Goal: Information Seeking & Learning: Compare options

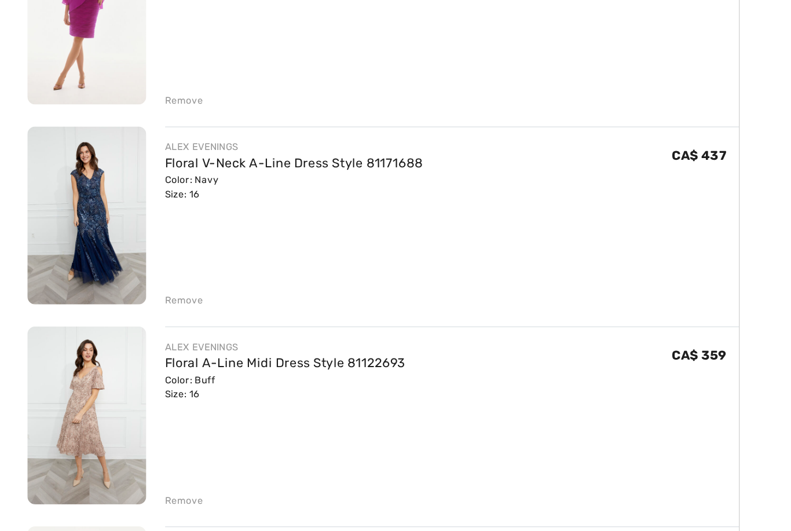
scroll to position [1576, 0]
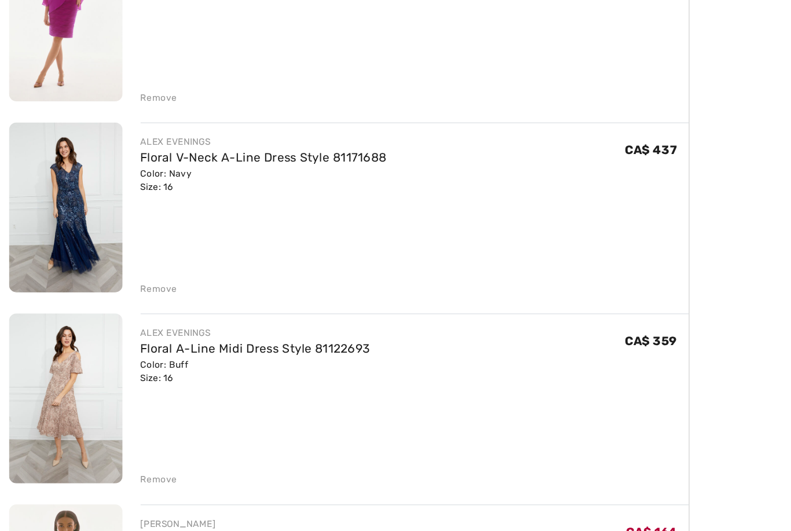
click at [204, 210] on link "Floral V-Neck A-Line Dress Style 81171688" at bounding box center [202, 215] width 189 height 11
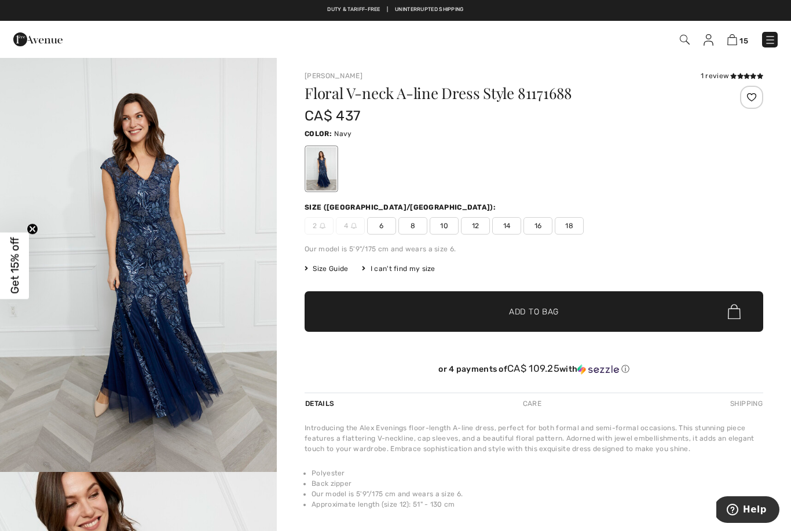
click at [171, 331] on img "1 / 4" at bounding box center [138, 264] width 277 height 415
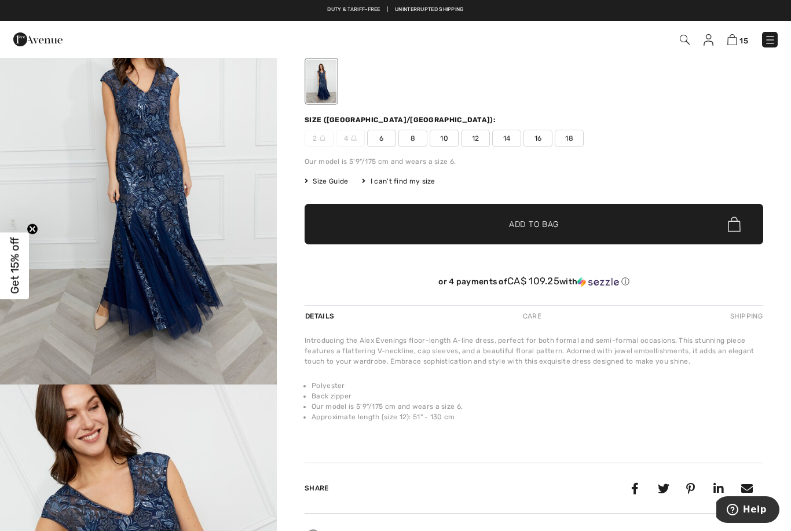
scroll to position [89, 0]
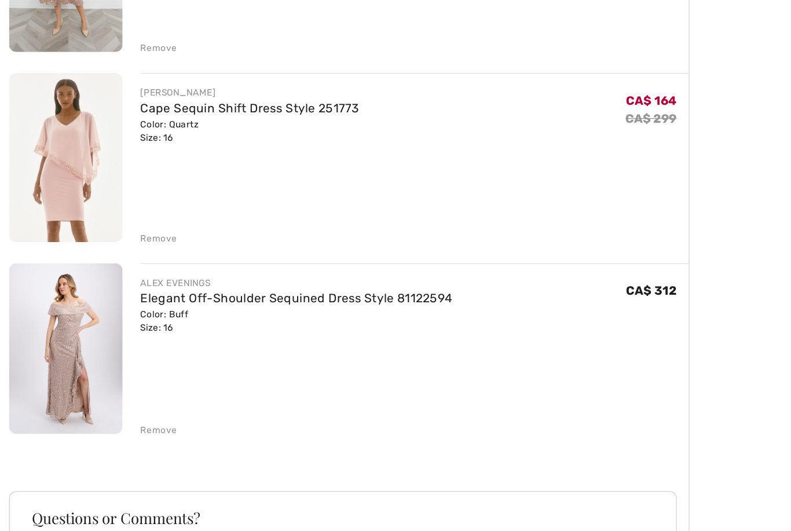
scroll to position [1962, 0]
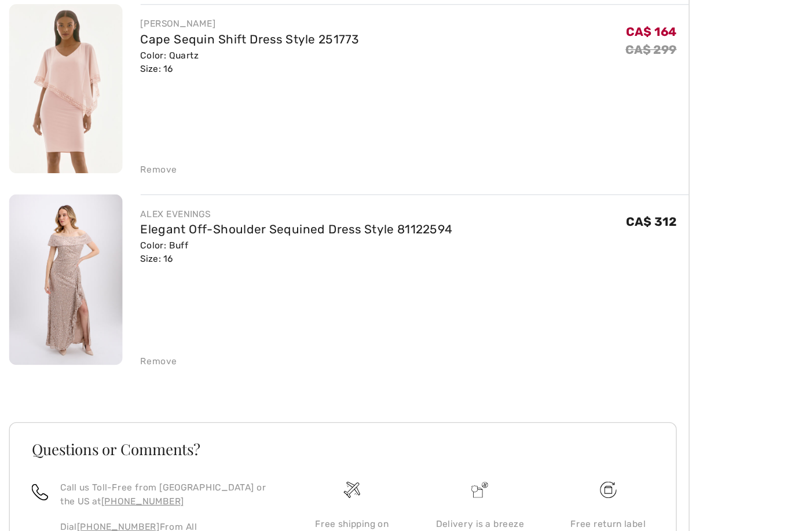
click at [228, 265] on link "Elegant Off-Shoulder Sequined Dress Style 81122594" at bounding box center [228, 270] width 240 height 11
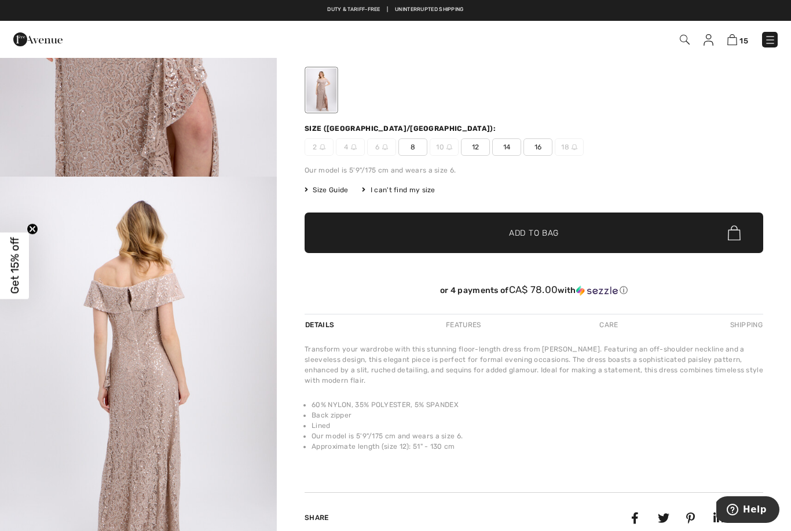
scroll to position [1042, 0]
click at [160, 415] on img "4 / 4" at bounding box center [138, 385] width 277 height 416
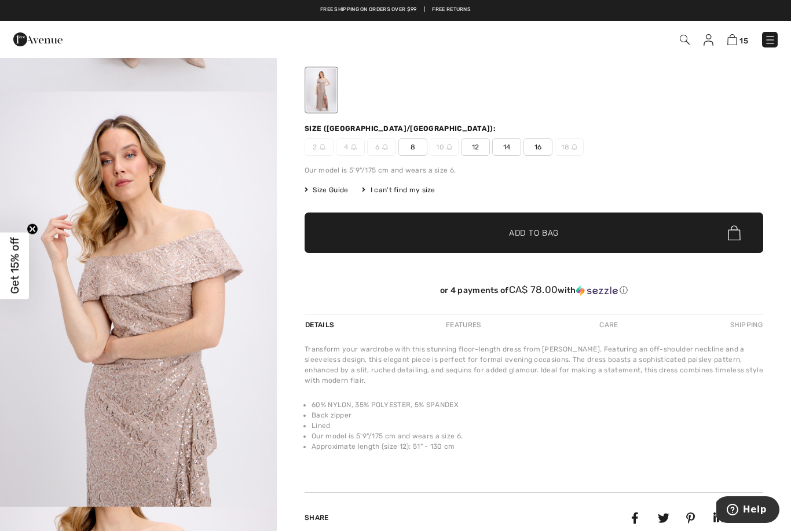
scroll to position [274, 0]
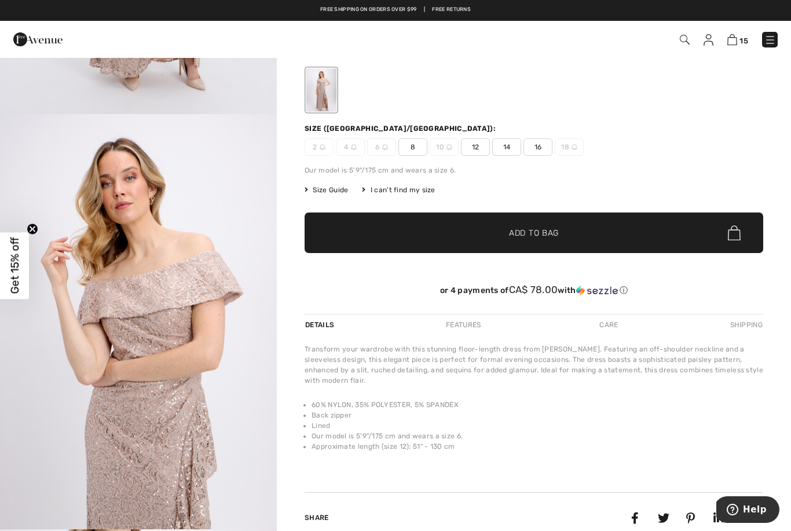
click at [179, 434] on img "2 / 4" at bounding box center [138, 322] width 277 height 416
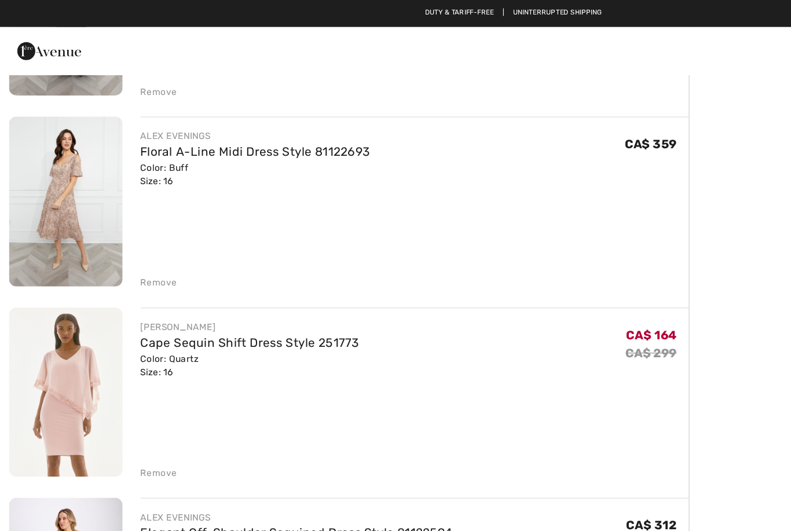
scroll to position [1818, 0]
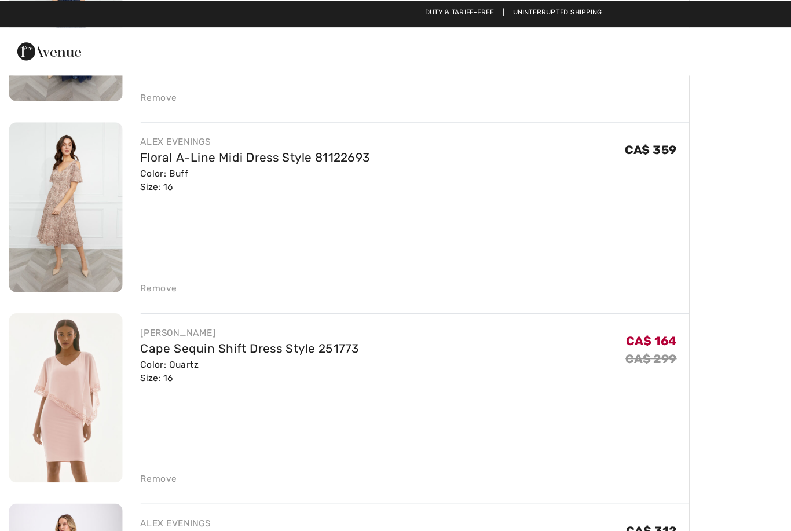
click at [186, 120] on link "Floral A-Line Midi Dress Style 81122693" at bounding box center [196, 120] width 177 height 11
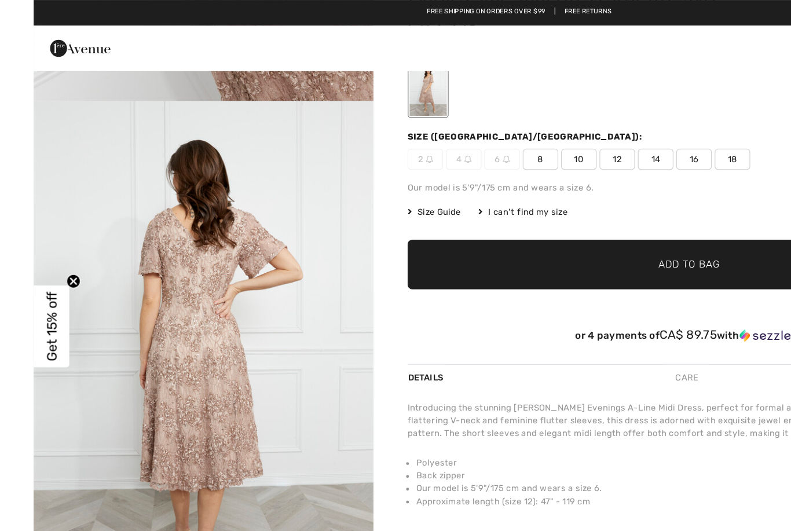
scroll to position [79, 0]
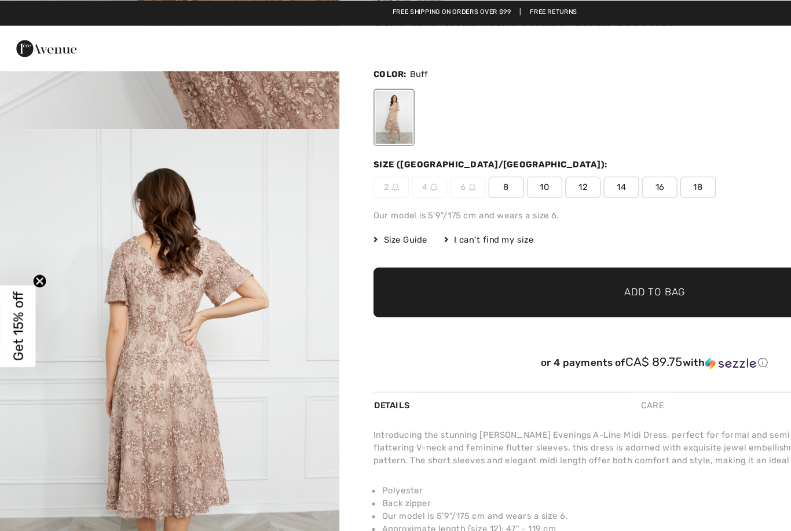
click at [321, 105] on div at bounding box center [321, 95] width 30 height 43
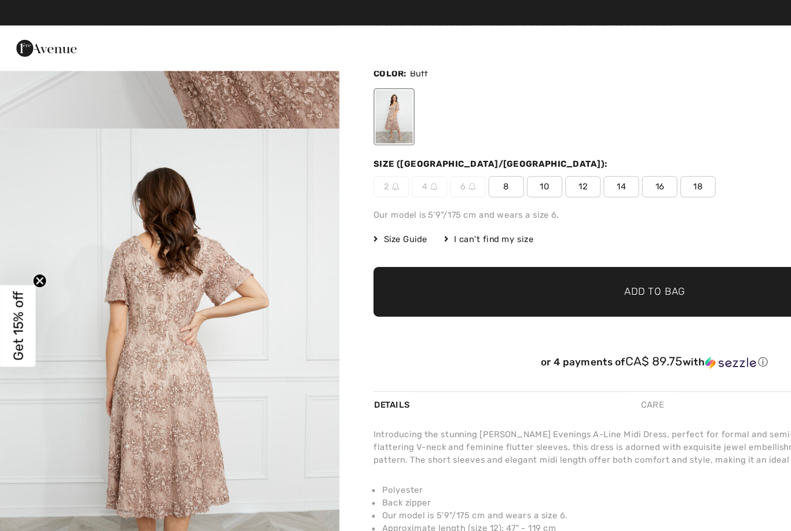
click at [328, 107] on div at bounding box center [321, 95] width 30 height 43
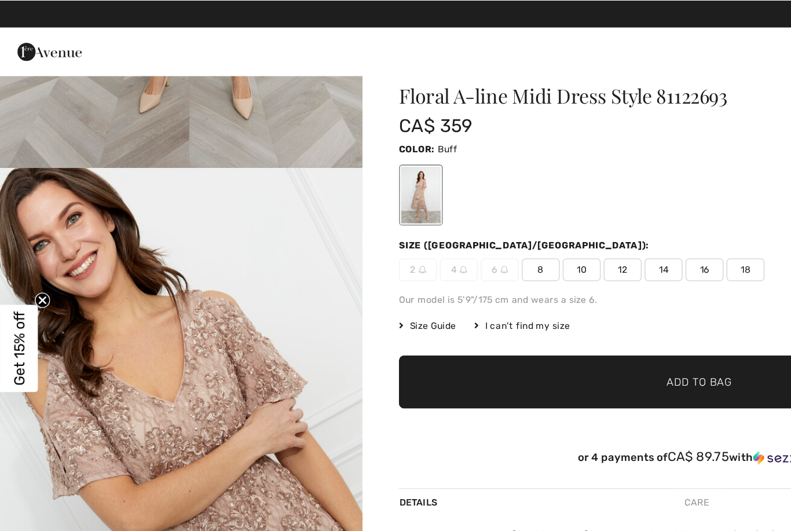
scroll to position [25, 0]
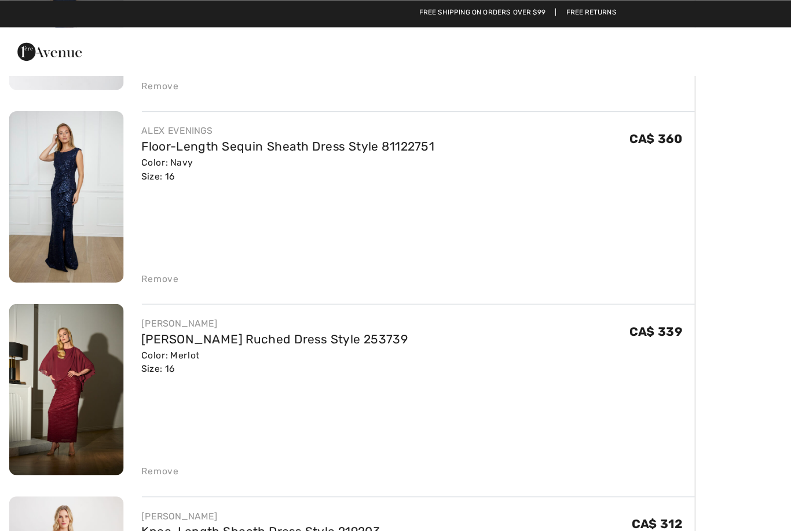
scroll to position [1059, 0]
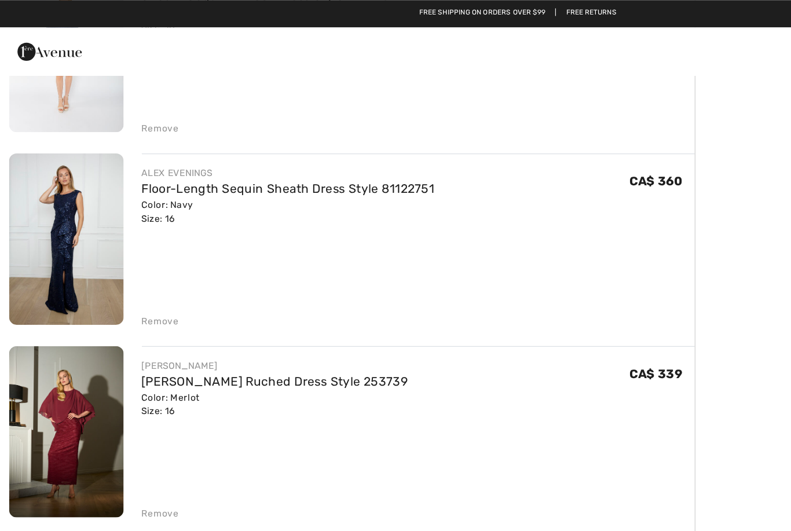
click at [277, 149] on link "Floor-Length Sequin Sheath Dress Style 81122751" at bounding box center [220, 143] width 224 height 11
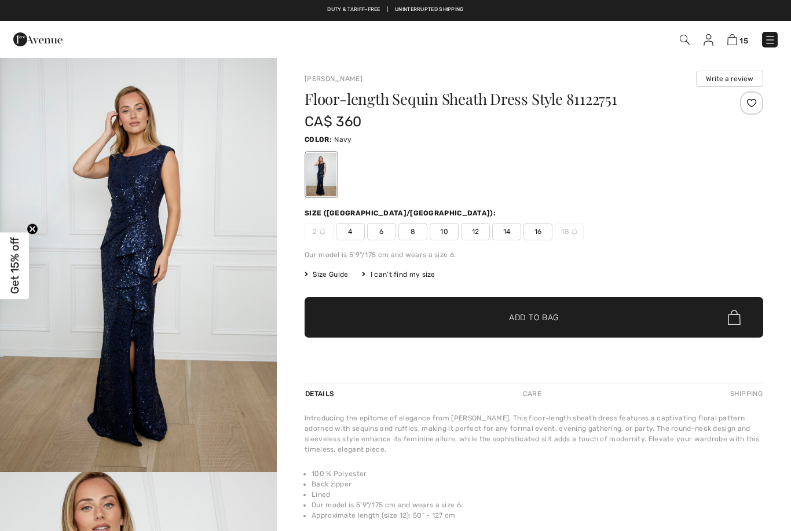
checkbox input "true"
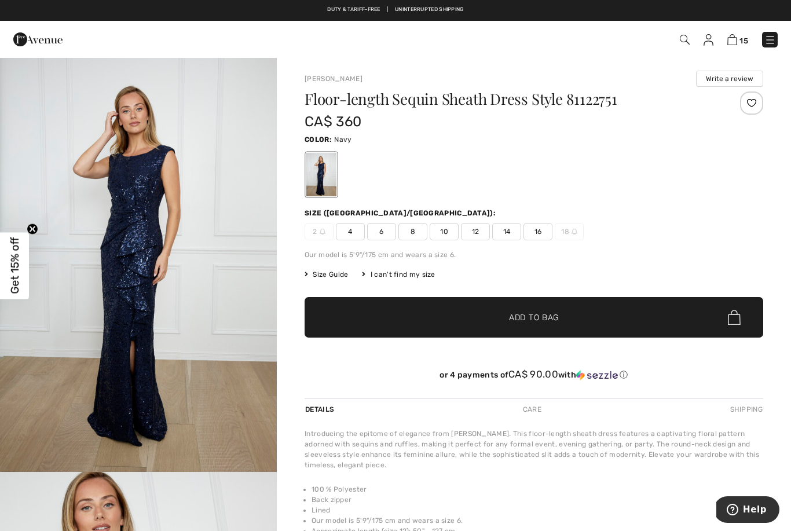
click at [129, 281] on img "1 / 4" at bounding box center [138, 264] width 277 height 415
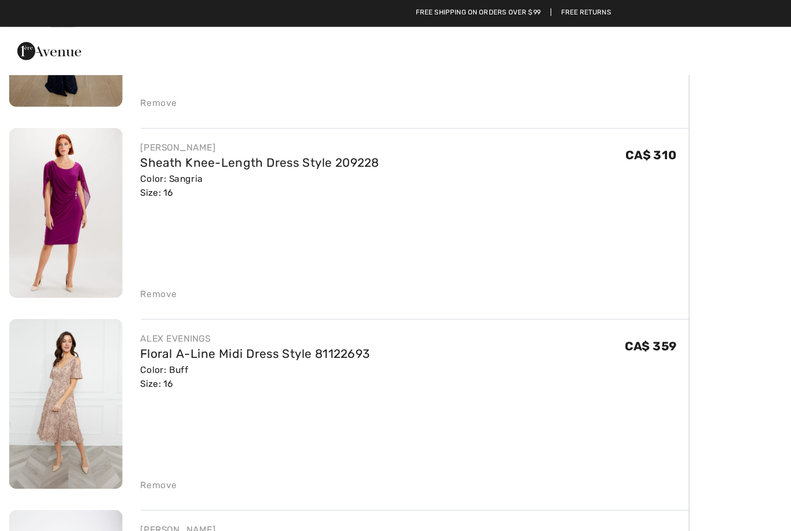
scroll to position [489, 0]
click at [160, 126] on link "Sheath Knee-Length Dress Style 209228" at bounding box center [200, 125] width 184 height 11
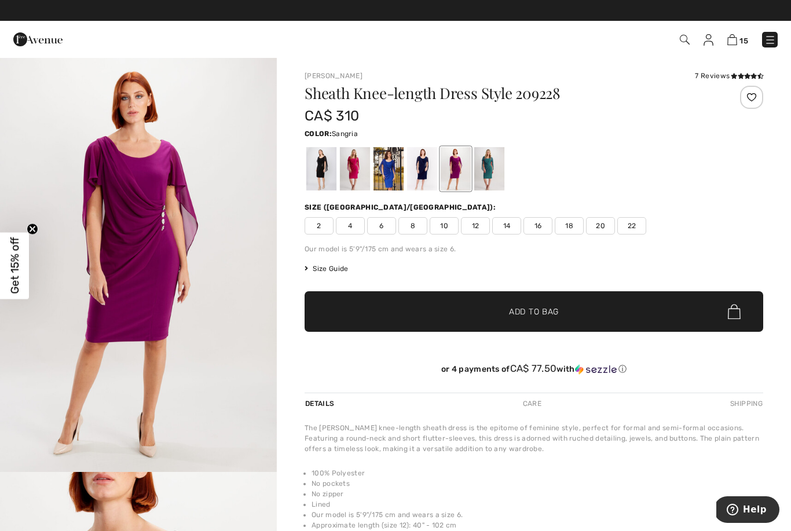
click at [460, 170] on div at bounding box center [456, 168] width 30 height 43
click at [164, 259] on img "1 / 5" at bounding box center [138, 264] width 277 height 415
click at [385, 177] on div at bounding box center [389, 168] width 30 height 43
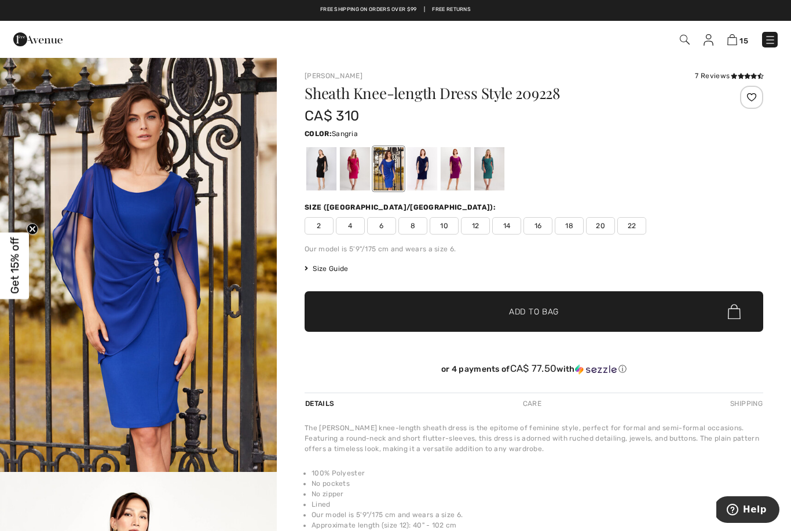
click at [456, 176] on div at bounding box center [456, 168] width 30 height 43
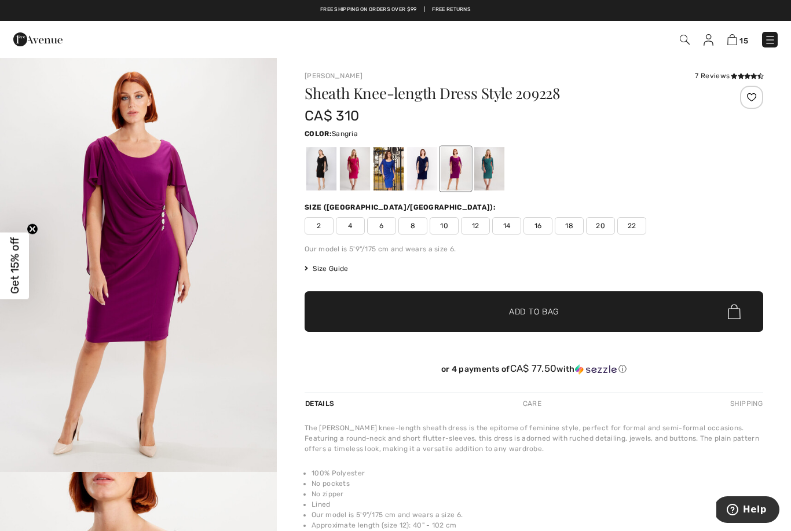
click at [467, 170] on div at bounding box center [456, 168] width 30 height 43
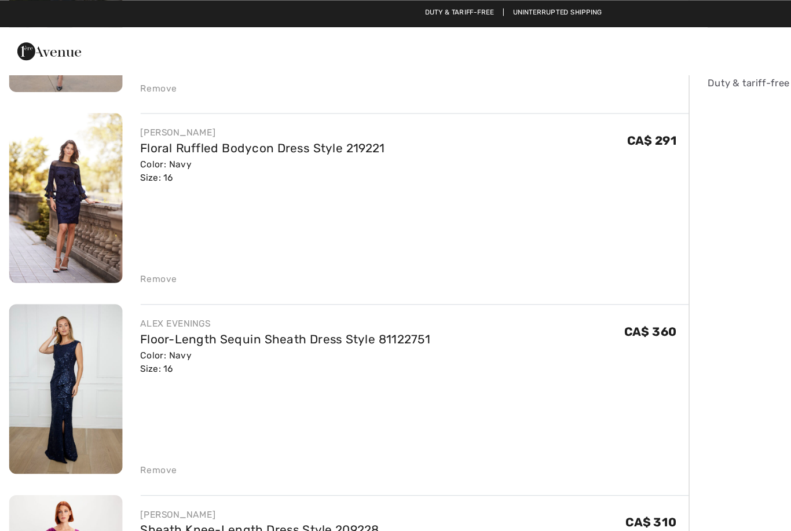
scroll to position [206, 0]
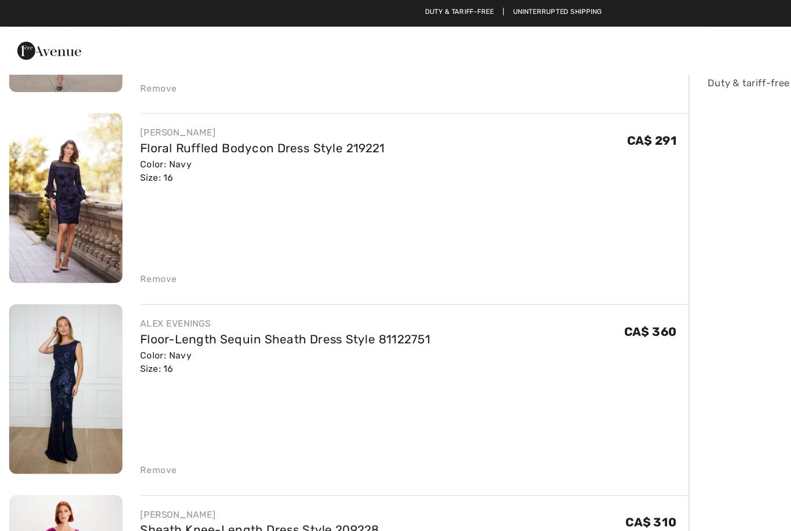
click at [202, 112] on link "Floral Ruffled Bodycon Dress Style 219221" at bounding box center [202, 114] width 188 height 11
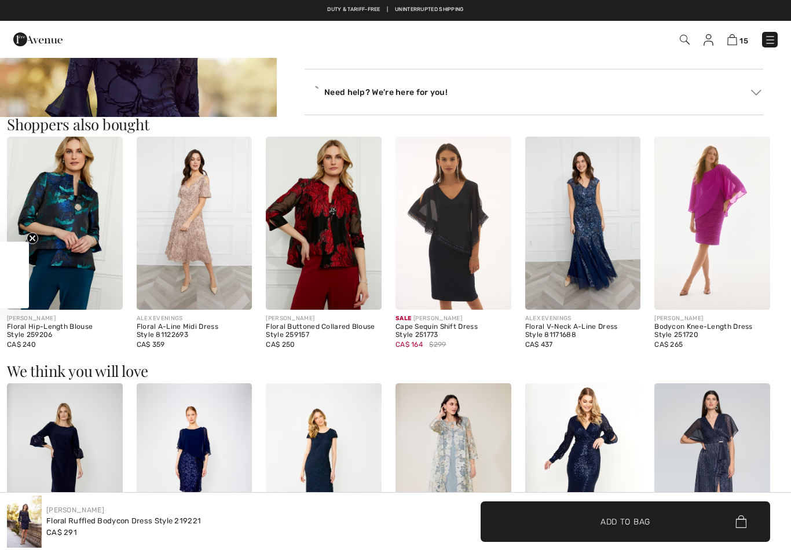
checkbox input "true"
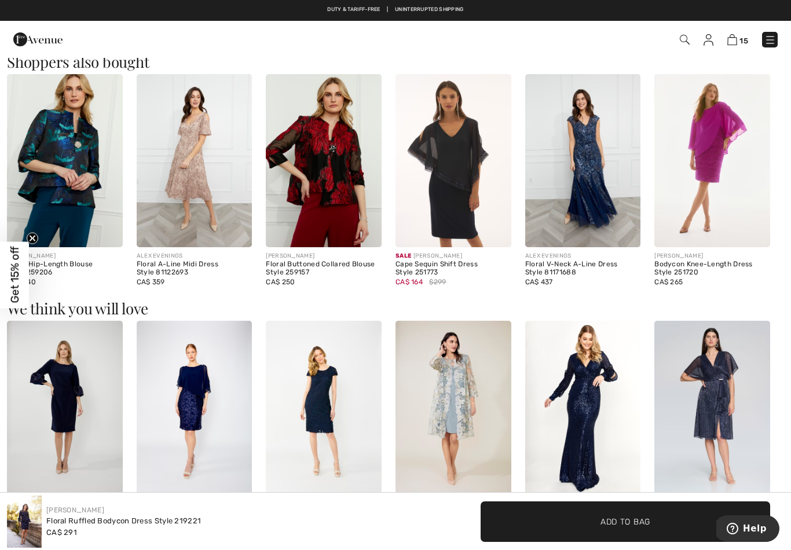
scroll to position [650, 0]
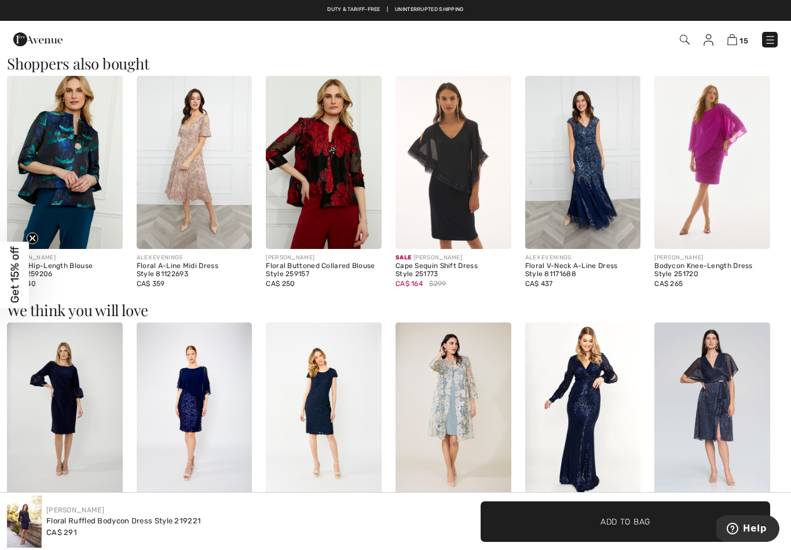
click at [194, 400] on img at bounding box center [195, 409] width 116 height 173
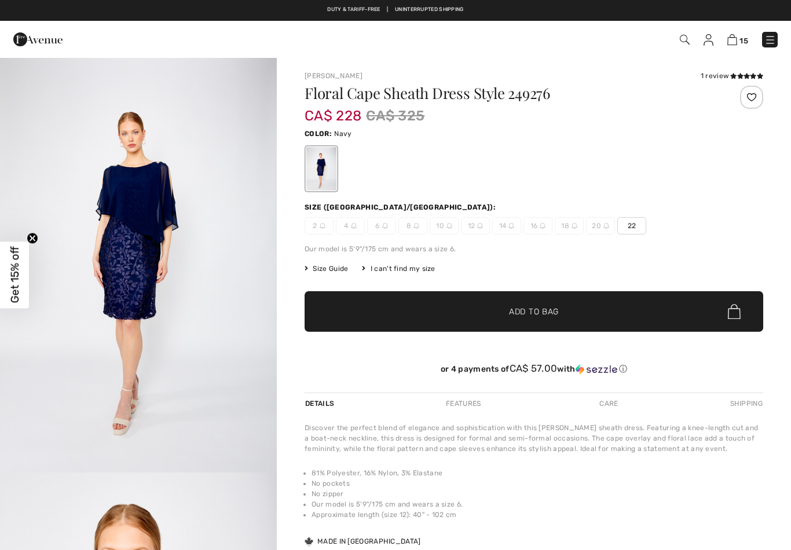
checkbox input "true"
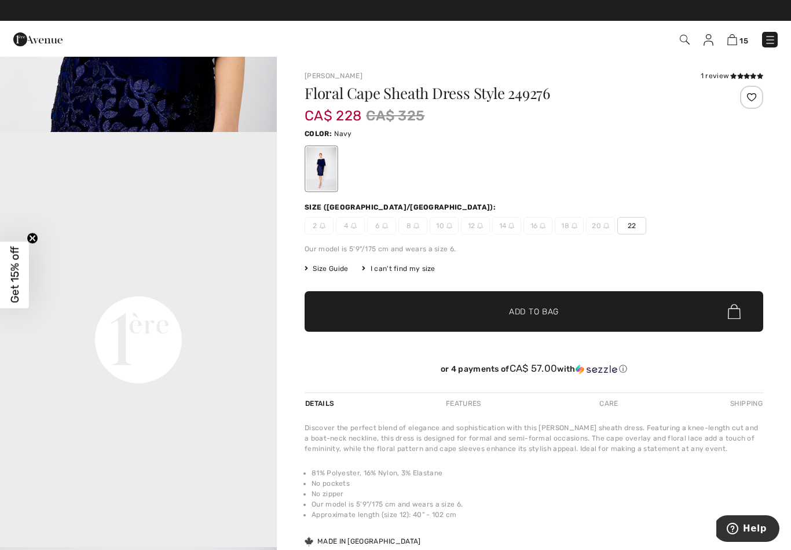
scroll to position [757, 0]
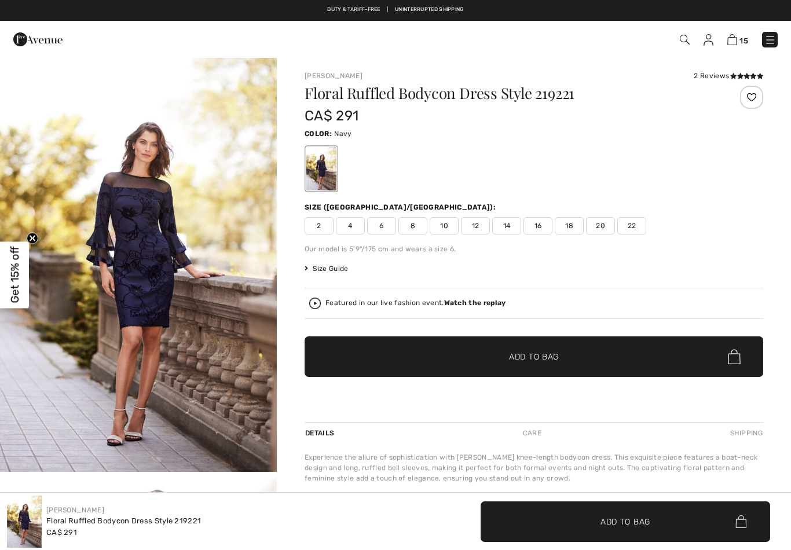
checkbox input "true"
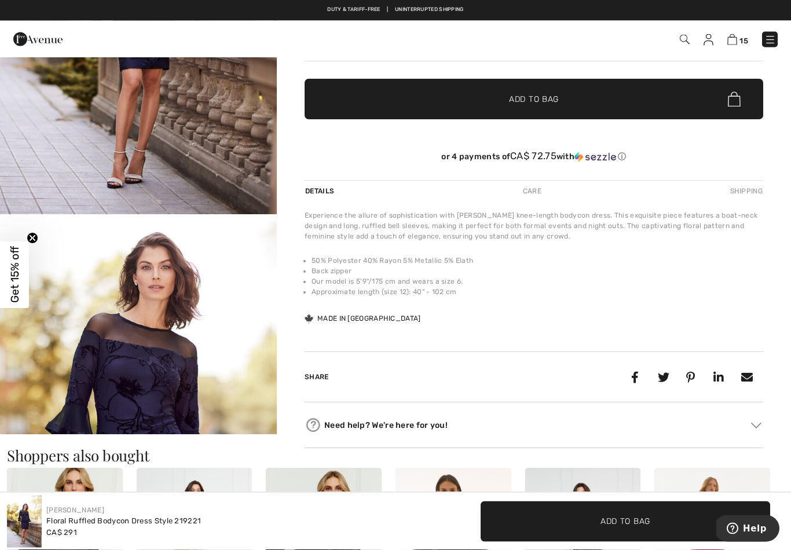
click at [161, 269] on img "2 / 7" at bounding box center [138, 422] width 277 height 415
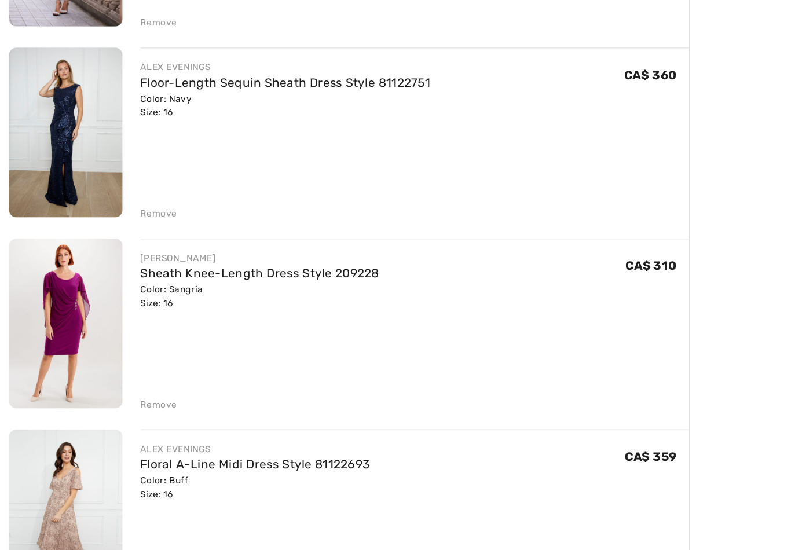
scroll to position [292, 0]
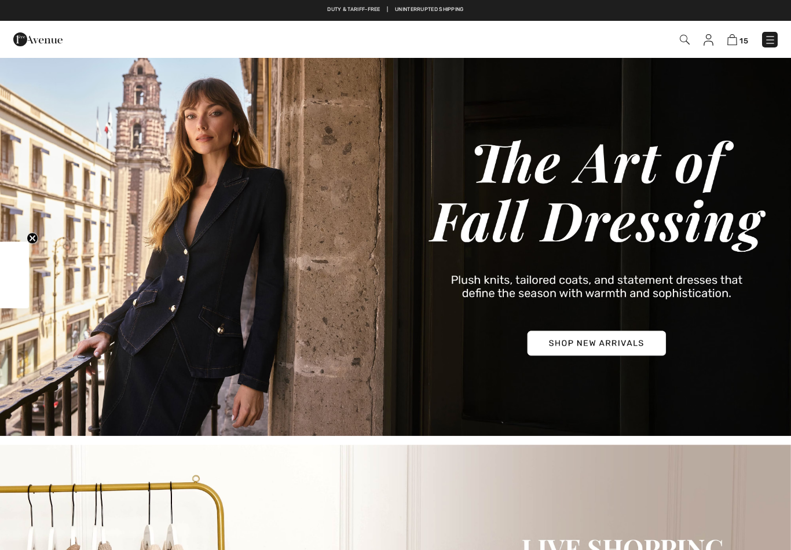
checkbox input "true"
